Goal: Transaction & Acquisition: Purchase product/service

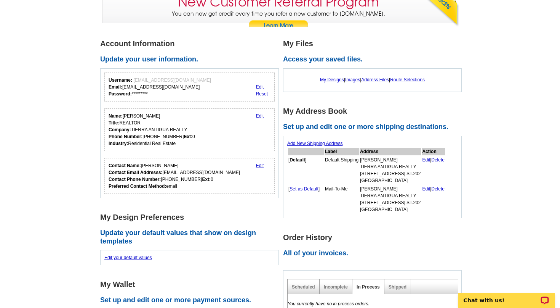
scroll to position [81, 0]
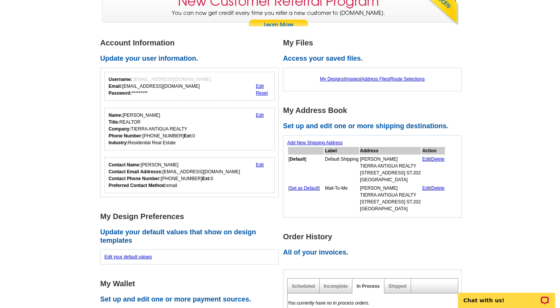
click at [325, 82] on div "My Designs | Images | Address Files | Route Selections" at bounding box center [372, 79] width 170 height 14
click at [325, 79] on link "My Designs" at bounding box center [332, 78] width 24 height 5
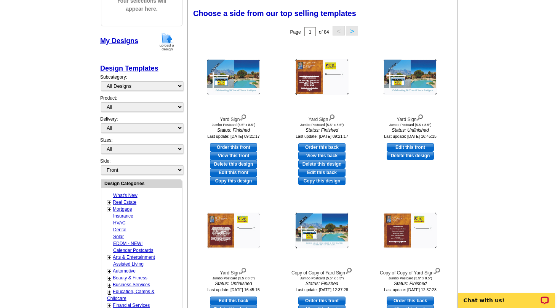
scroll to position [108, 0]
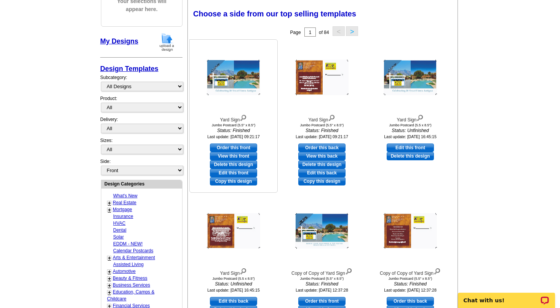
click at [238, 172] on link "Edit this front" at bounding box center [233, 173] width 47 height 8
select select "2"
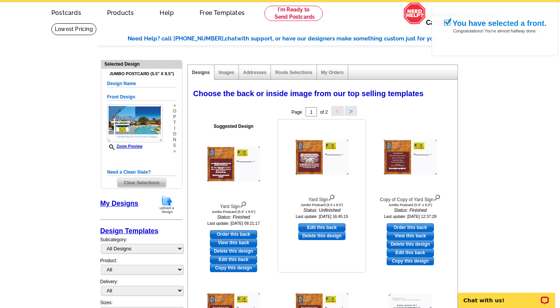
scroll to position [39, 0]
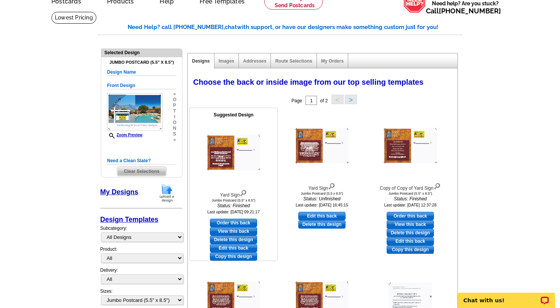
click at [234, 247] on link "Edit this back" at bounding box center [233, 248] width 47 height 8
select select "front"
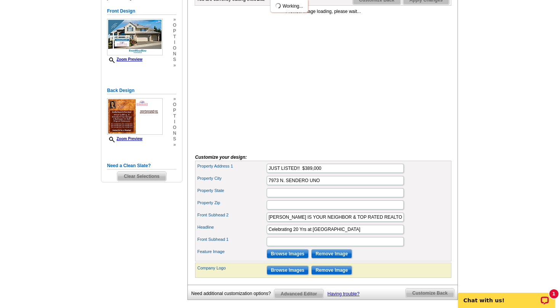
scroll to position [122, 0]
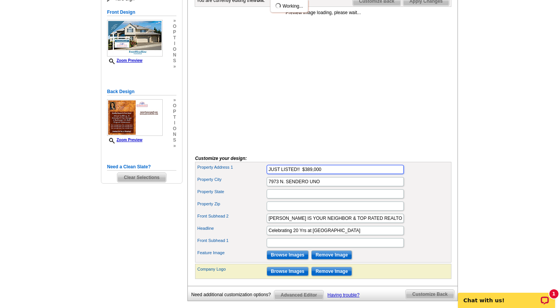
drag, startPoint x: 324, startPoint y: 181, endPoint x: 267, endPoint y: 177, distance: 56.9
click at [267, 175] on div "Property Address 1 JUST LISTED!! $389,000" at bounding box center [324, 169] width 254 height 12
drag, startPoint x: 323, startPoint y: 183, endPoint x: 267, endPoint y: 178, distance: 55.9
click at [267, 174] on input "JUST LISTED!! $389,000" at bounding box center [335, 169] width 137 height 9
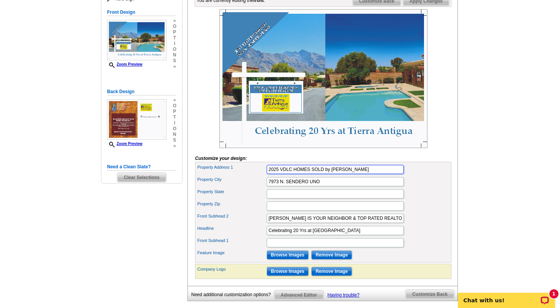
type input "2025 VDLC HOMES SOLD by BOB HELMIG"
click at [321, 186] on input "7973 N. SENDERO UNO" at bounding box center [335, 181] width 137 height 9
type input "7"
drag, startPoint x: 421, startPoint y: 222, endPoint x: 410, endPoint y: 203, distance: 21.5
click at [416, 212] on div "Property Zip" at bounding box center [324, 206] width 254 height 12
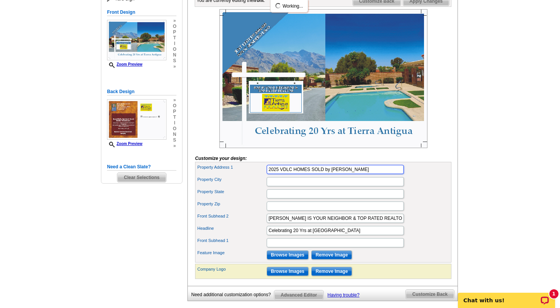
click at [363, 174] on input "2025 VDLC HOMES SOLD by BOB HELMIG" at bounding box center [335, 169] width 137 height 9
click at [344, 235] on input "Celebrating 20 Yrs at Tierra Antigua" at bounding box center [335, 230] width 137 height 9
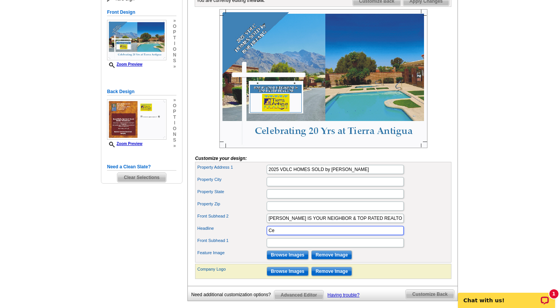
type input "C"
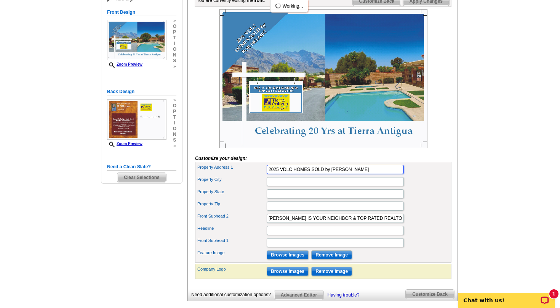
drag, startPoint x: 362, startPoint y: 181, endPoint x: 260, endPoint y: 180, distance: 101.8
click at [267, 174] on input "2025 VDLC HOMES SOLD by BOB HELMIG" at bounding box center [335, 169] width 137 height 9
click at [284, 235] on input "Headline" at bounding box center [335, 230] width 137 height 9
paste input "2025 VDLC HOMES SOLD by BOB HELMIG"
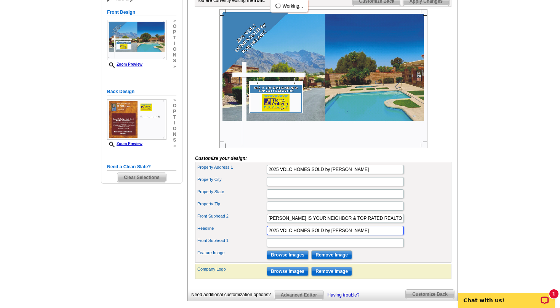
type input "2025 VDLC HOMES SOLD by BOB HELMIG"
click at [417, 212] on div "Property Zip" at bounding box center [324, 206] width 254 height 12
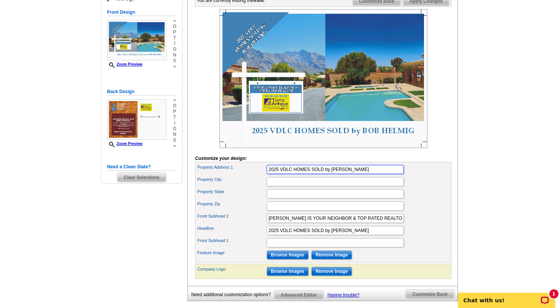
drag, startPoint x: 362, startPoint y: 181, endPoint x: 266, endPoint y: 177, distance: 96.6
click at [267, 174] on input "2025 VDLC HOMES SOLD by BOB HELMIG" at bounding box center [335, 169] width 137 height 9
click at [303, 174] on input "SELLER''S GET MARKET VALUE +" at bounding box center [335, 169] width 137 height 9
type input "SELLER'S GET MARKET VALUE +"
click at [351, 174] on input "SELLER'S GET MARKET VALUE +" at bounding box center [335, 169] width 137 height 9
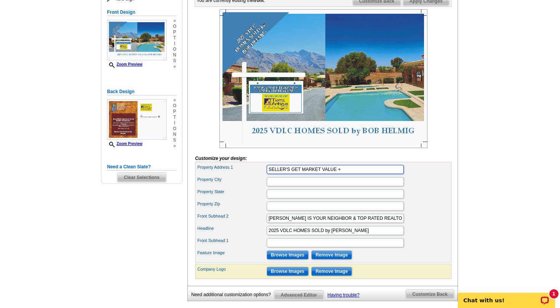
drag, startPoint x: 345, startPoint y: 180, endPoint x: 262, endPoint y: 178, distance: 83.1
click at [267, 174] on input "SELLER'S GET MARKET VALUE +" at bounding box center [335, 169] width 137 height 9
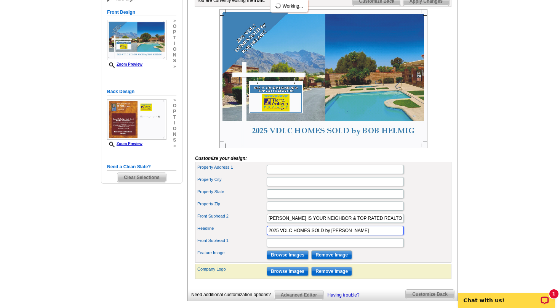
click at [279, 235] on input "2025 VDLC HOMES SOLD by BOB HELMIG" at bounding box center [335, 230] width 137 height 9
click at [284, 235] on input "VDLC HOMES SOLD by BOB HELMIG" at bounding box center [335, 230] width 137 height 9
drag, startPoint x: 338, startPoint y: 243, endPoint x: 268, endPoint y: 241, distance: 69.8
click at [268, 235] on input "VDLC MARKET VALUES GO UP HOMES SOLD by BOB HELMIG" at bounding box center [335, 230] width 137 height 9
type input "HOMES SOLD by BOB HELMIG"
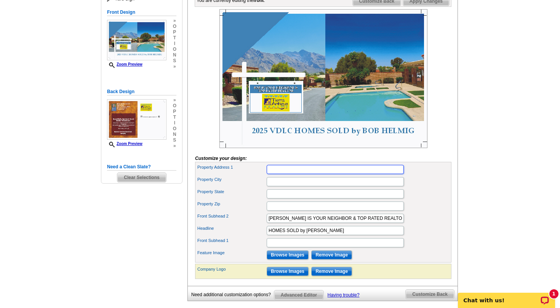
click at [285, 174] on input "Property Address 1" at bounding box center [335, 169] width 137 height 9
paste input "VDLC MARKET VALUES GO UP"
click at [283, 174] on input "VDLC MARKET VALUES GO UP" at bounding box center [335, 169] width 137 height 9
click at [318, 174] on input "VDLC HOME MARKET VALUES GO UP" at bounding box center [335, 169] width 137 height 9
click at [345, 174] on input "VDLC HOME VALUES GO UP" at bounding box center [335, 169] width 137 height 9
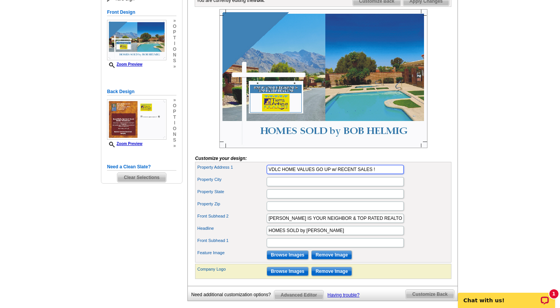
type input "VDLC HOME VALUES GO UP w/ RECENT SALES !"
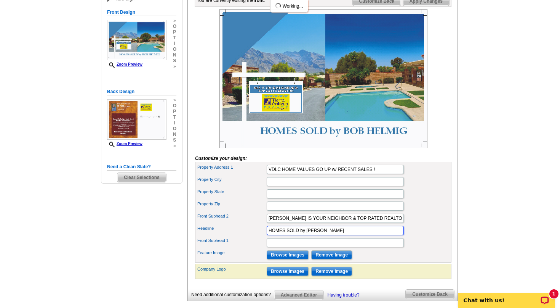
click at [271, 235] on input "HOMES SOLD by BOB HELMIG" at bounding box center [335, 230] width 137 height 9
click at [353, 235] on input "2025 HOMES SOLD by BOB HELMIG" at bounding box center [335, 230] width 137 height 9
click at [281, 235] on input "2025 HOMES SOLD by BOB HELMIG" at bounding box center [335, 230] width 137 height 9
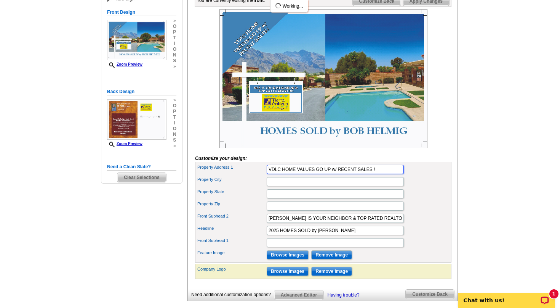
drag, startPoint x: 282, startPoint y: 181, endPoint x: 270, endPoint y: 181, distance: 11.8
click at [270, 174] on input "VDLC HOME VALUES GO UP w/ RECENT SALES !" at bounding box center [335, 169] width 137 height 9
click at [282, 235] on input "2025 HOMES SOLD by BOB HELMIG" at bounding box center [335, 230] width 137 height 9
paste input "VDLC"
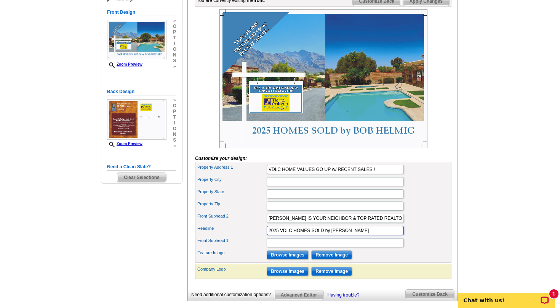
type input "2025 VDLC HOMES SOLD by BOB HELMIG"
click at [419, 236] on div "Headline 2025 VDLC HOMES SOLD by BOB HELMIG" at bounding box center [324, 230] width 254 height 12
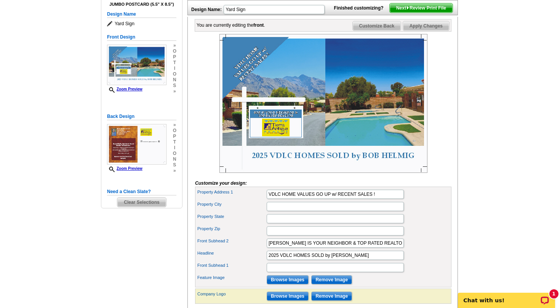
scroll to position [96, 0]
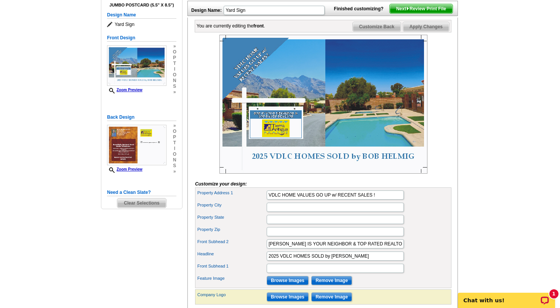
click at [416, 31] on span "Apply Changes" at bounding box center [426, 26] width 46 height 9
click at [377, 31] on span "Customize Back" at bounding box center [377, 26] width 48 height 9
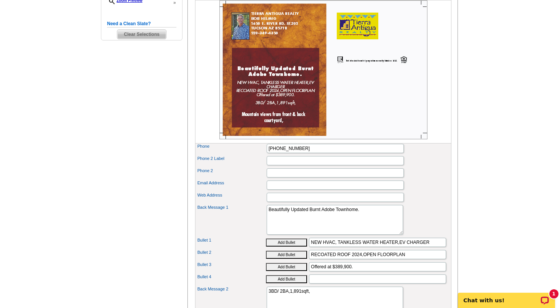
scroll to position [267, 0]
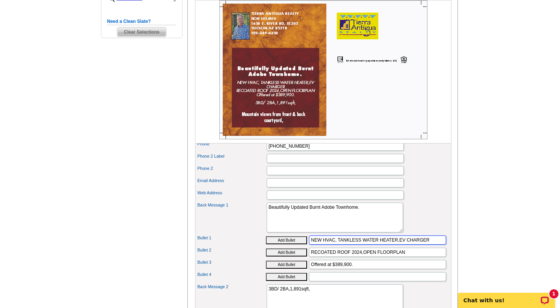
drag, startPoint x: 431, startPoint y: 252, endPoint x: 307, endPoint y: 252, distance: 123.9
click at [309, 244] on input "NEW HVAC, TANKLESS WATER HEATER,EV CHARGER" at bounding box center [377, 239] width 137 height 9
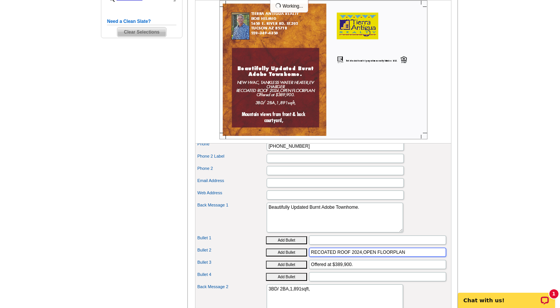
drag, startPoint x: 408, startPoint y: 264, endPoint x: 292, endPoint y: 268, distance: 116.4
click at [309, 257] on input "RECOATED ROOF 2024,OPEN FLOORPLAN" at bounding box center [377, 251] width 137 height 9
drag, startPoint x: 411, startPoint y: 263, endPoint x: 305, endPoint y: 263, distance: 105.6
click at [309, 257] on input "RECOATED ROOF 2024,OPEN FLOORPLAN" at bounding box center [377, 251] width 137 height 9
click at [355, 269] on input "Offered at $389,900." at bounding box center [377, 264] width 137 height 9
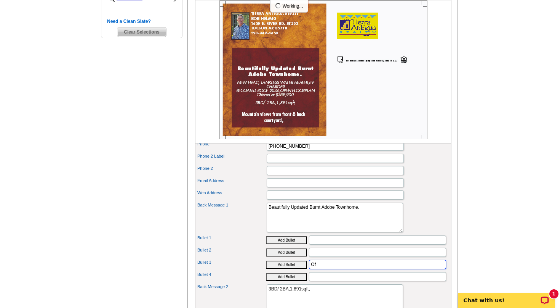
type input "O"
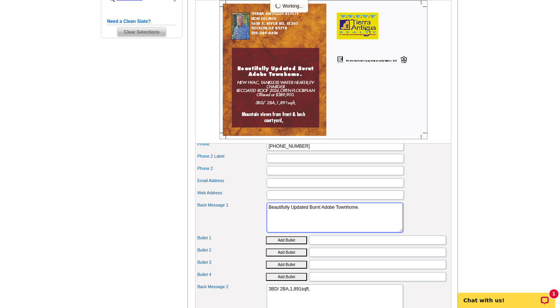
click at [361, 221] on textarea "Beautifully Updated Burnt Adobe Townhome." at bounding box center [335, 217] width 136 height 30
type textarea "B"
click at [361, 221] on textarea "Beautifully Updated Burnt Adobe Townhome." at bounding box center [335, 217] width 136 height 30
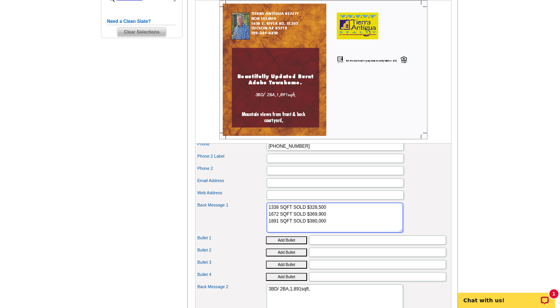
click at [270, 222] on textarea "Beautifully Updated Burnt Adobe Townhome." at bounding box center [335, 217] width 136 height 30
click at [270, 221] on textarea "Beautifully Updated Burnt Adobe Townhome." at bounding box center [335, 217] width 136 height 30
click at [271, 217] on textarea "Beautifully Updated Burnt Adobe Townhome." at bounding box center [335, 217] width 136 height 30
click at [368, 221] on textarea "Beautifully Updated Burnt Adobe Townhome." at bounding box center [335, 217] width 136 height 30
click at [379, 221] on textarea "Beautifully Updated Burnt Adobe Townhome." at bounding box center [335, 217] width 136 height 30
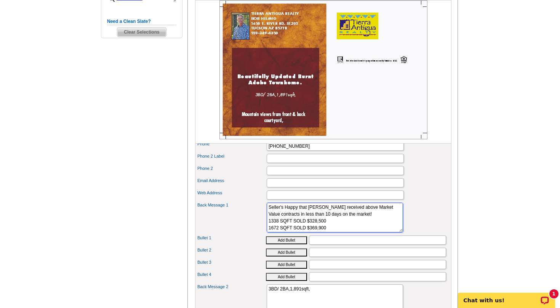
type textarea "Seller's Happy that Bob received above Market Value contracts in less than 10 d…"
click at [439, 217] on div "Back Message 1 Beautifully Updated Burnt Adobe Townhome." at bounding box center [324, 217] width 254 height 33
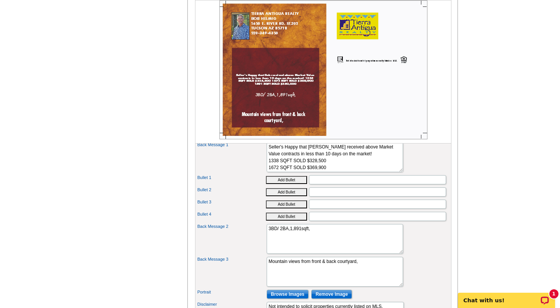
scroll to position [364, 0]
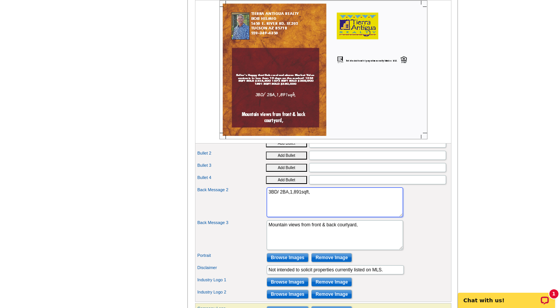
drag, startPoint x: 310, startPoint y: 205, endPoint x: 264, endPoint y: 203, distance: 46.2
click at [267, 203] on textarea "3BD/ 2BA,1,891sqft," at bounding box center [335, 202] width 136 height 30
drag, startPoint x: 359, startPoint y: 239, endPoint x: 257, endPoint y: 241, distance: 102.2
click at [267, 241] on textarea "Mountain views from front & back courtyard," at bounding box center [335, 235] width 136 height 30
drag, startPoint x: 363, startPoint y: 238, endPoint x: 266, endPoint y: 236, distance: 96.5
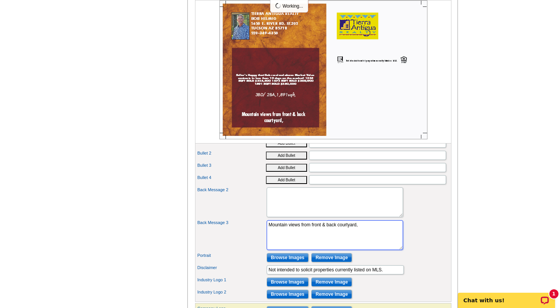
click at [267, 236] on textarea "Mountain views from front & back courtyard," at bounding box center [335, 235] width 136 height 30
click at [426, 218] on div "Back Message 2 3BD/ 2BA,1,891sqft," at bounding box center [324, 202] width 254 height 33
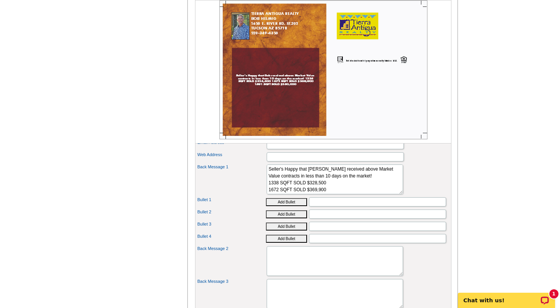
scroll to position [305, 0]
click at [270, 195] on textarea "Beautifully Updated Burnt Adobe Townhome." at bounding box center [335, 180] width 136 height 30
type textarea "Seller's Happy that Bob received above Market Value contracts in less than 10 d…"
click at [424, 179] on div "Back Message 1 Beautifully Updated Burnt Adobe Townhome." at bounding box center [324, 180] width 254 height 33
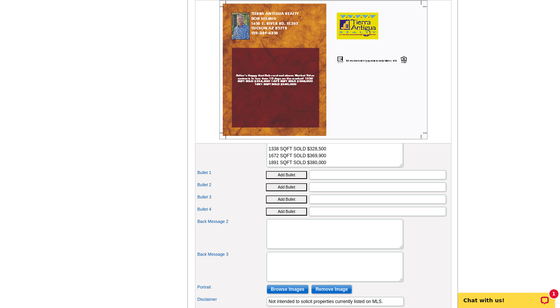
scroll to position [330, 0]
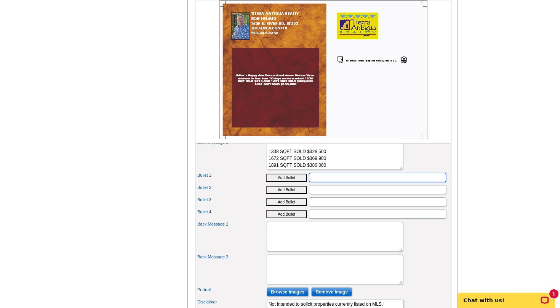
click at [322, 182] on input "Bullet 1" at bounding box center [377, 177] width 137 height 9
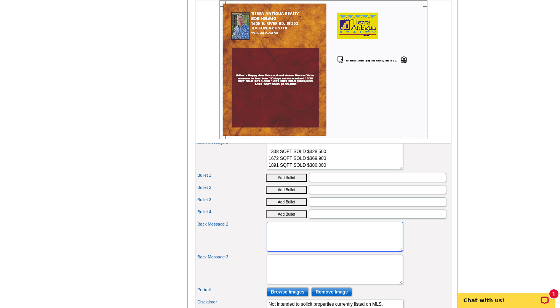
click at [283, 242] on textarea "3BD/ 2BA,1,891sqft," at bounding box center [335, 237] width 136 height 30
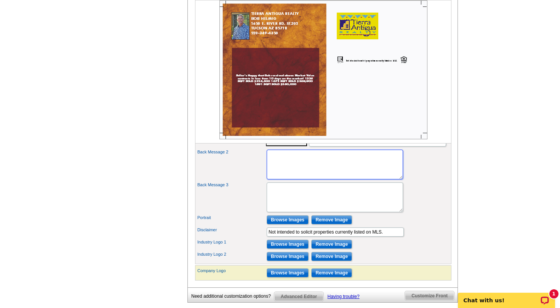
scroll to position [400, 0]
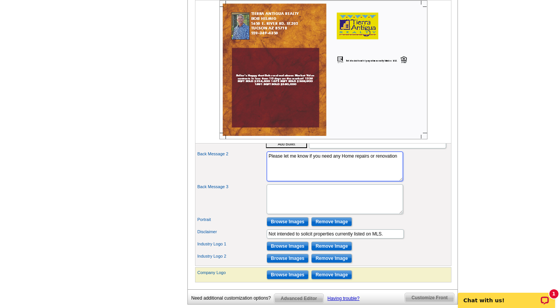
click at [342, 169] on textarea "3BD/ 2BA,1,891sqft," at bounding box center [335, 166] width 136 height 30
click at [368, 177] on textarea "3BD/ 2BA,1,891sqft," at bounding box center [335, 166] width 136 height 30
type textarea "Please let me know if you need any Vendor recommendations for Home repairs or r…"
click at [424, 215] on div "Back Message 3 Mountain views from front & back courtyard," at bounding box center [324, 199] width 254 height 33
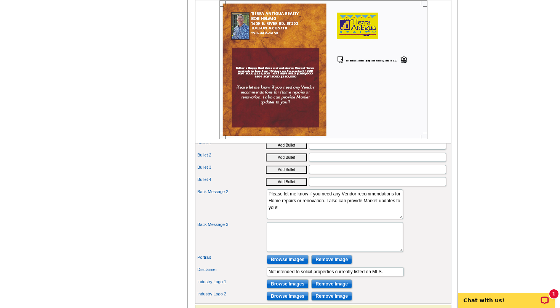
scroll to position [365, 0]
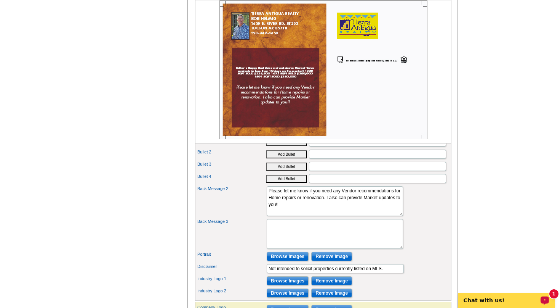
click at [488, 299] on p "Chat with us!" at bounding box center [501, 300] width 75 height 6
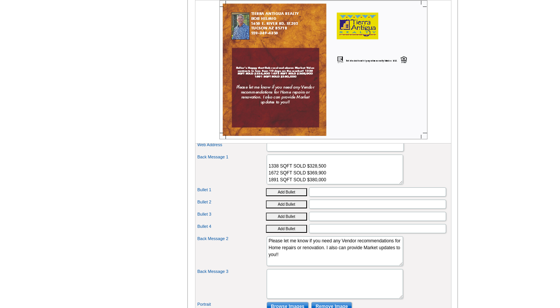
scroll to position [314, 0]
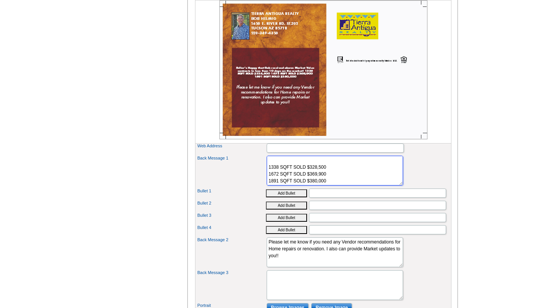
click at [328, 179] on textarea "Beautifully Updated Burnt Adobe Townhome." at bounding box center [335, 171] width 136 height 30
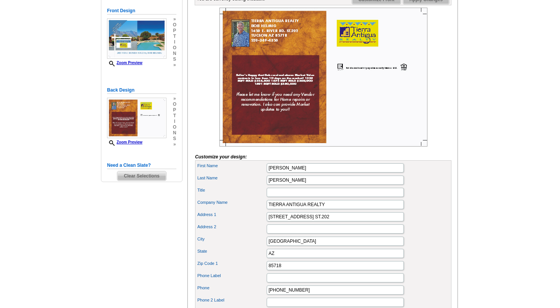
scroll to position [119, 0]
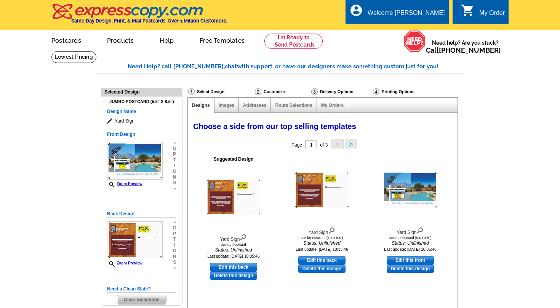
select select "1"
select select "2"
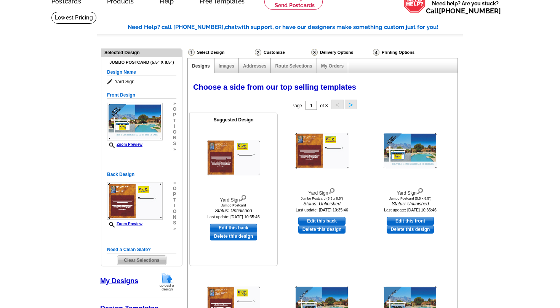
click at [246, 182] on div at bounding box center [234, 157] width 84 height 69
click at [230, 225] on link "Edit this back" at bounding box center [233, 227] width 47 height 8
select select "front"
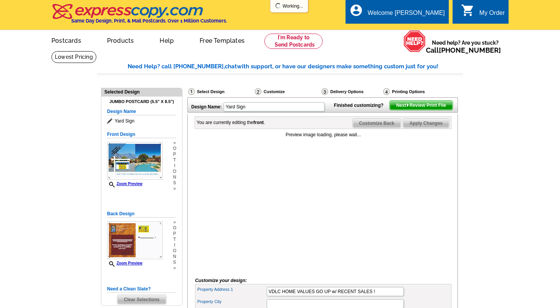
click at [384, 128] on span "Customize Back" at bounding box center [377, 123] width 48 height 9
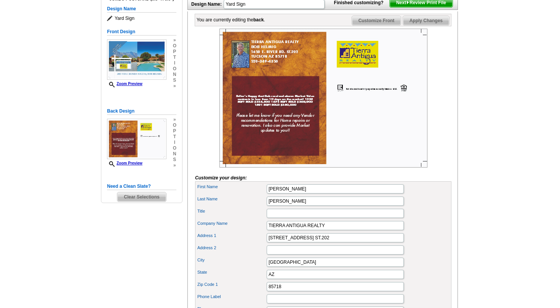
scroll to position [105, 0]
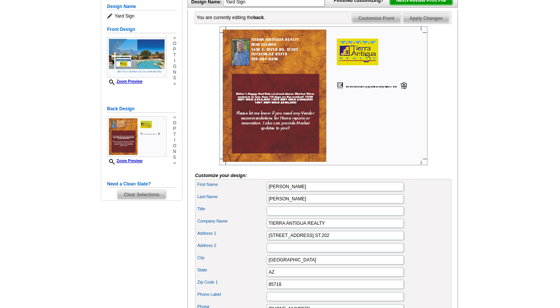
click at [129, 195] on span "Clear Selections" at bounding box center [141, 194] width 48 height 9
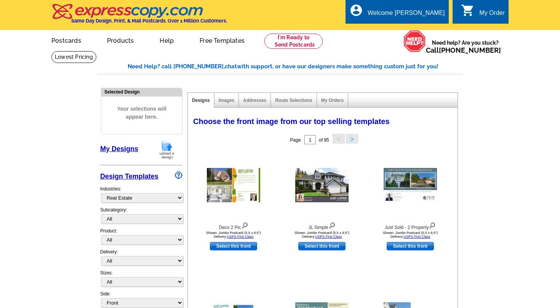
select select "785"
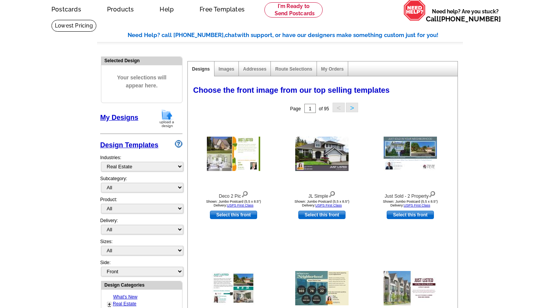
scroll to position [35, 0]
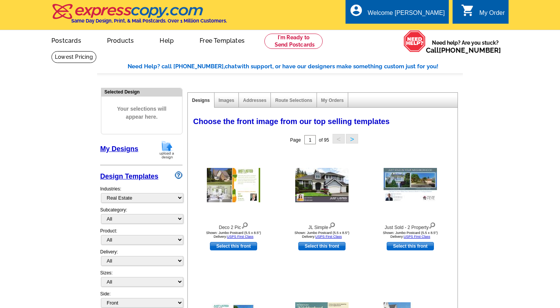
select select "785"
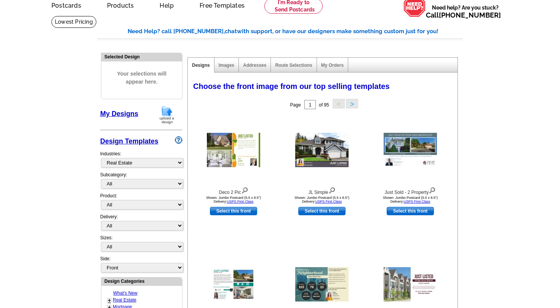
click at [128, 114] on link "My Designs" at bounding box center [119, 114] width 38 height 8
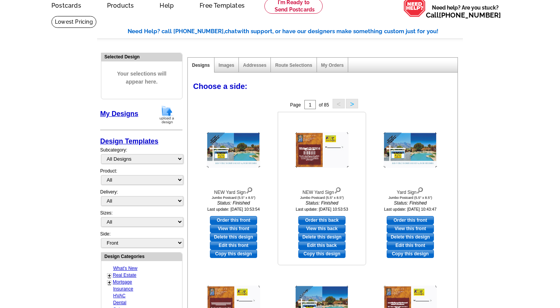
click at [322, 227] on link "View this back" at bounding box center [322, 228] width 47 height 8
click at [322, 228] on link "View this back" at bounding box center [322, 228] width 47 height 8
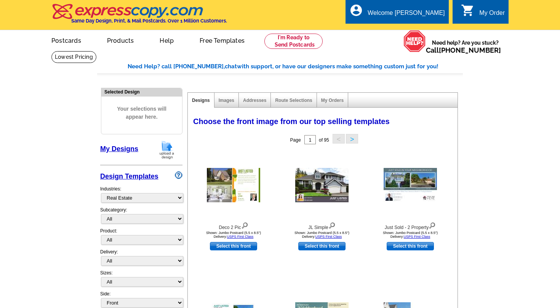
select select "785"
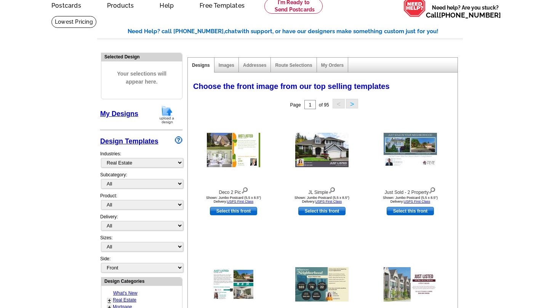
click at [120, 111] on link "My Designs" at bounding box center [119, 114] width 38 height 8
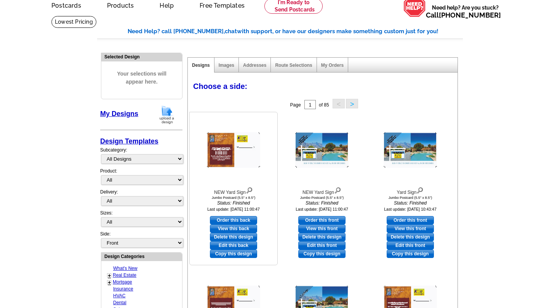
click at [240, 229] on link "View this back" at bounding box center [233, 228] width 47 height 8
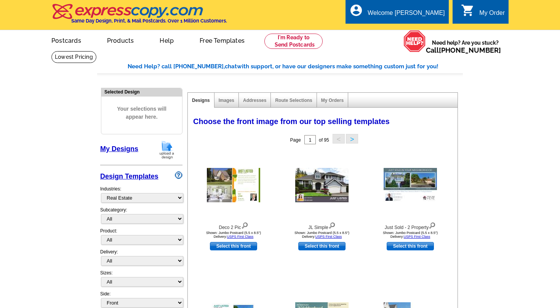
select select "785"
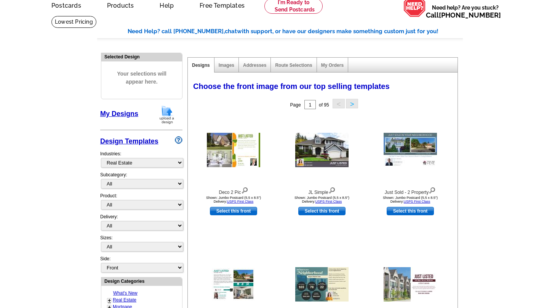
click at [123, 113] on link "My Designs" at bounding box center [119, 114] width 38 height 8
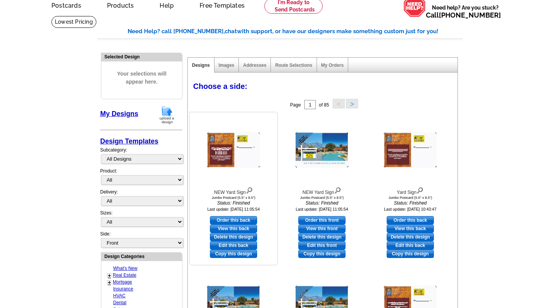
click at [238, 227] on link "View this back" at bounding box center [233, 228] width 47 height 8
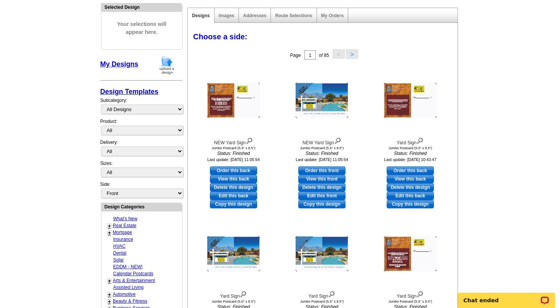
scroll to position [86, 0]
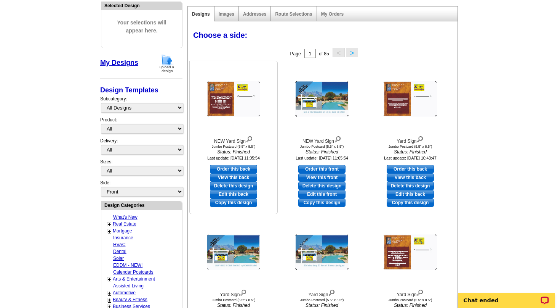
click at [242, 167] on link "Order this back" at bounding box center [233, 169] width 47 height 8
select select "2"
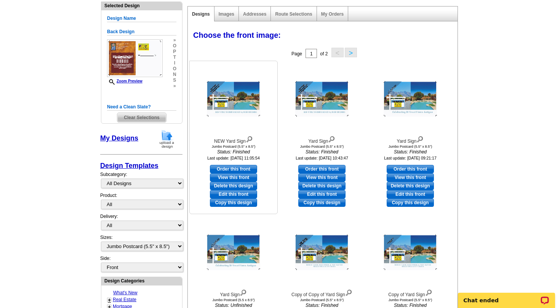
click at [241, 167] on link "Order this front" at bounding box center [233, 169] width 47 height 8
select select "back"
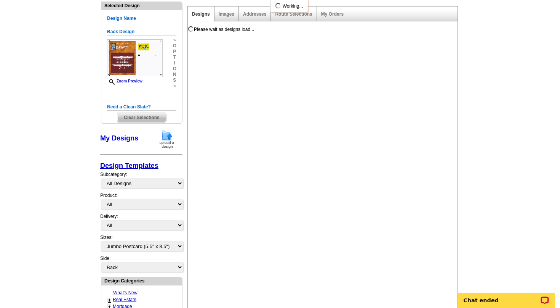
scroll to position [0, 0]
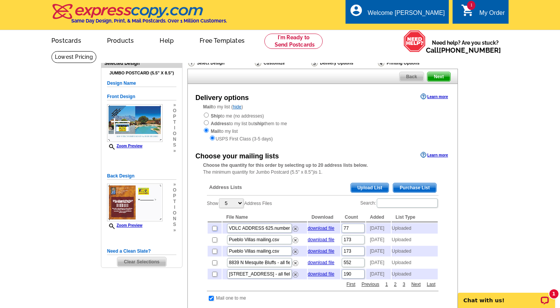
click at [215, 229] on input "checkbox" at bounding box center [214, 228] width 5 height 5
checkbox input "true"
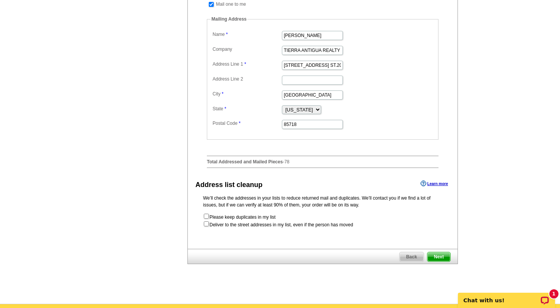
scroll to position [331, 0]
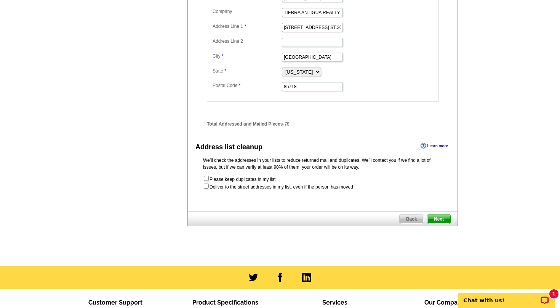
click at [207, 185] on input "checkbox" at bounding box center [206, 185] width 5 height 5
checkbox input "true"
radio input "true"
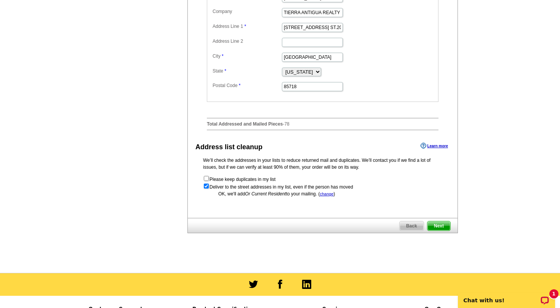
click at [443, 228] on span "Next" at bounding box center [439, 225] width 23 height 9
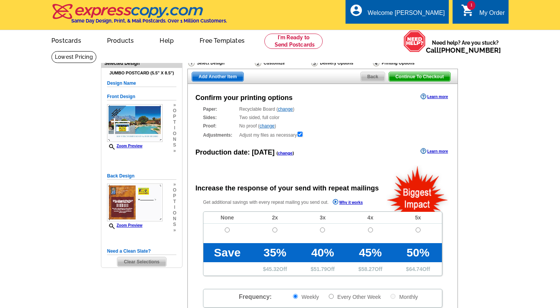
radio input "false"
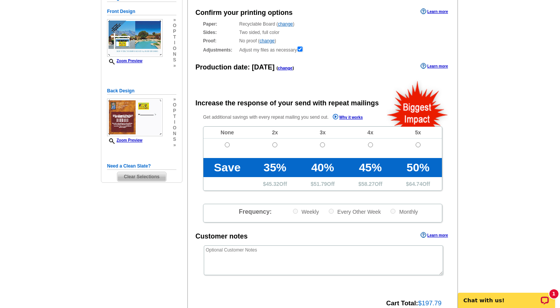
scroll to position [86, 0]
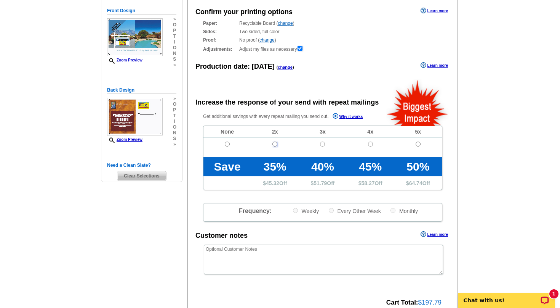
click at [276, 145] on input "radio" at bounding box center [275, 143] width 5 height 5
radio input "true"
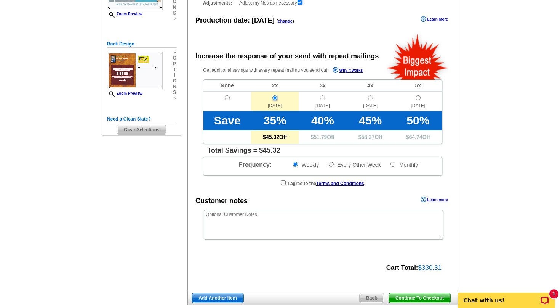
scroll to position [141, 0]
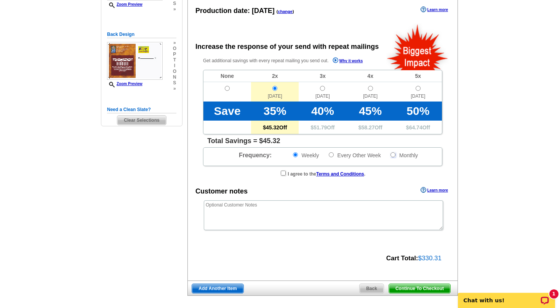
click at [393, 156] on input "Monthly" at bounding box center [393, 154] width 5 height 5
radio input "true"
click at [281, 174] on input "checkbox" at bounding box center [283, 172] width 5 height 5
checkbox input "true"
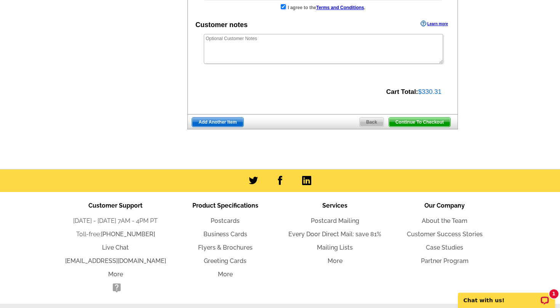
scroll to position [311, 0]
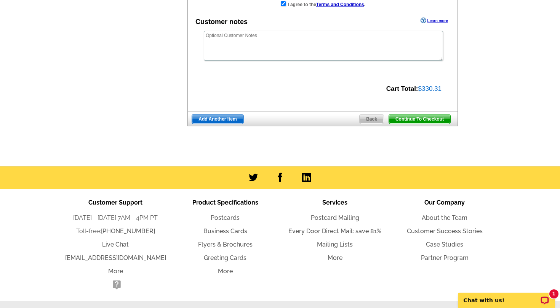
click at [421, 120] on span "Continue To Checkout" at bounding box center [419, 118] width 61 height 9
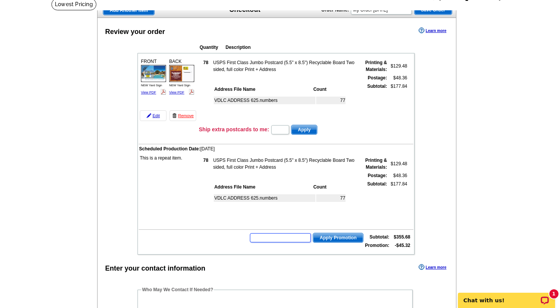
click at [278, 237] on input "text" at bounding box center [280, 237] width 61 height 9
type input "CHAT20"
click at [332, 236] on span "Apply Promotion" at bounding box center [338, 237] width 50 height 9
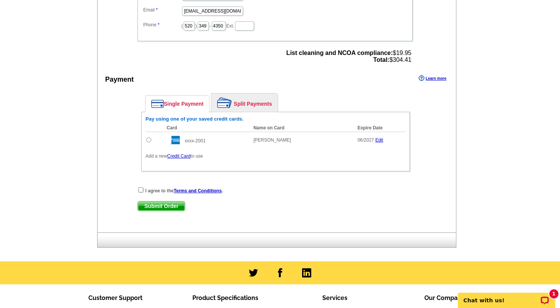
scroll to position [393, 0]
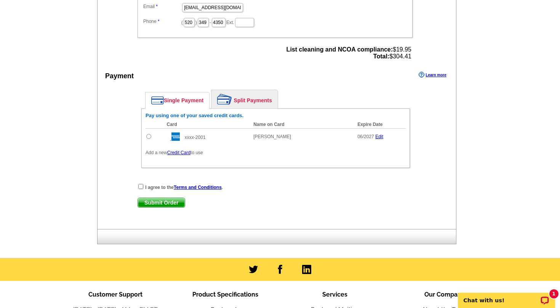
click at [149, 139] on input "radio" at bounding box center [148, 136] width 5 height 5
radio input "true"
click at [141, 188] on input "checkbox" at bounding box center [140, 186] width 5 height 5
checkbox input "true"
click at [159, 205] on span "Submit Order" at bounding box center [161, 202] width 47 height 9
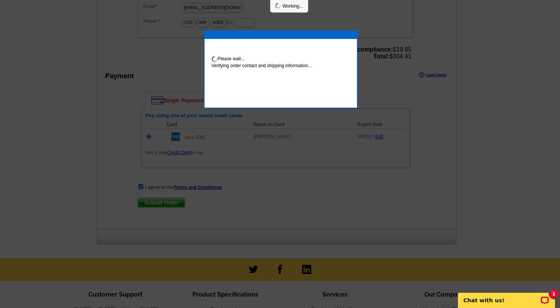
scroll to position [390, 0]
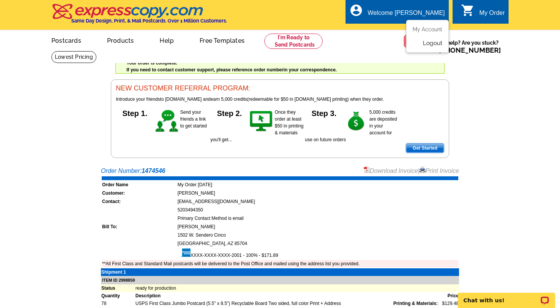
click at [434, 45] on link "Logout" at bounding box center [432, 43] width 19 height 7
